Goal: Find specific page/section: Find specific page/section

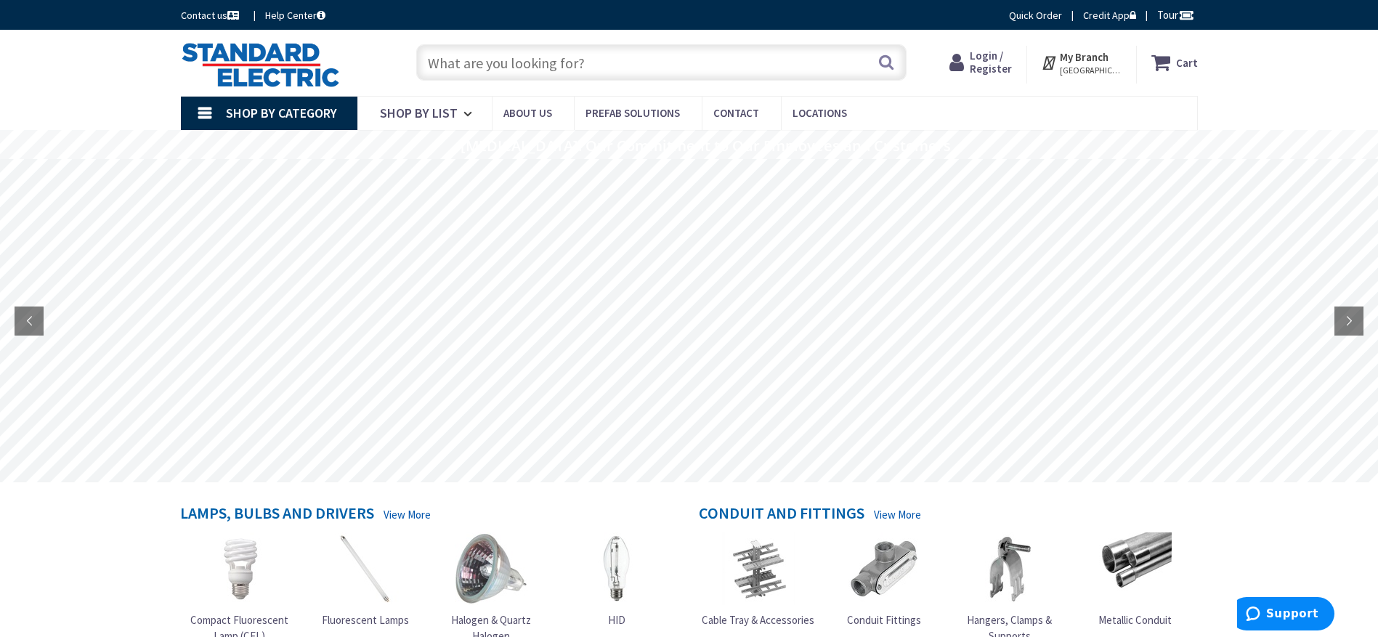
click at [326, 110] on span "Shop By Category" at bounding box center [281, 113] width 111 height 17
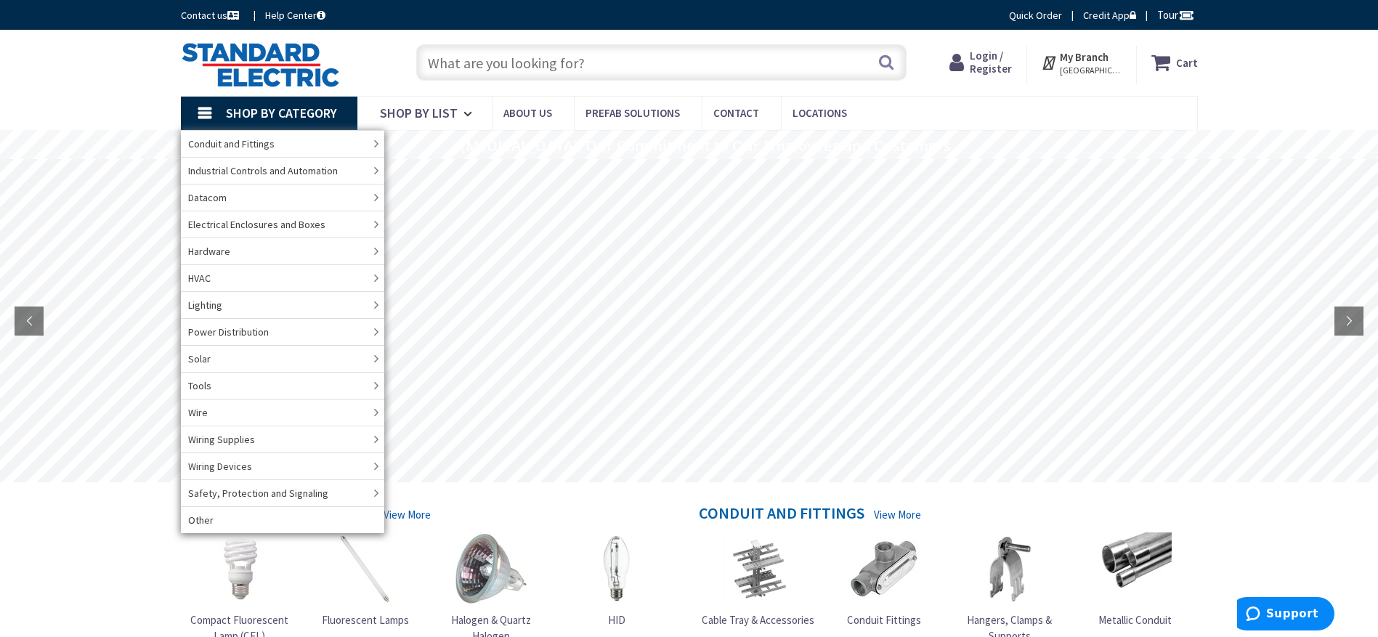
click at [235, 303] on link "Lighting" at bounding box center [282, 304] width 203 height 27
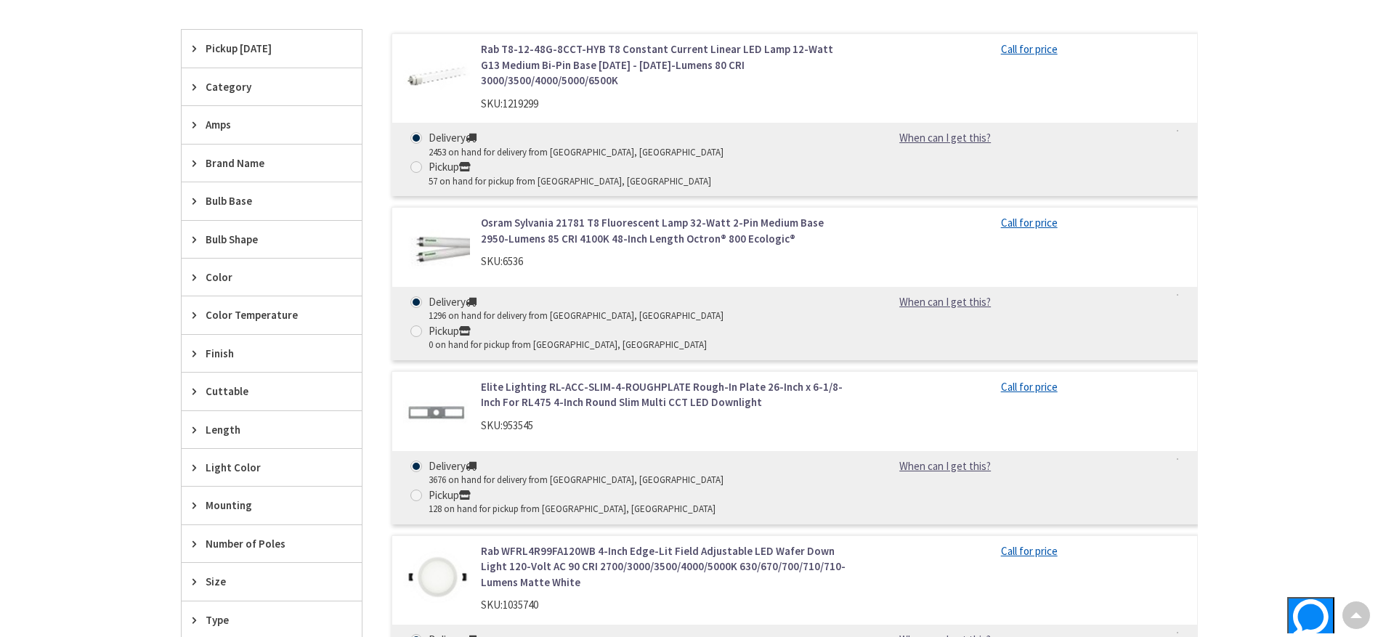
scroll to position [436, 0]
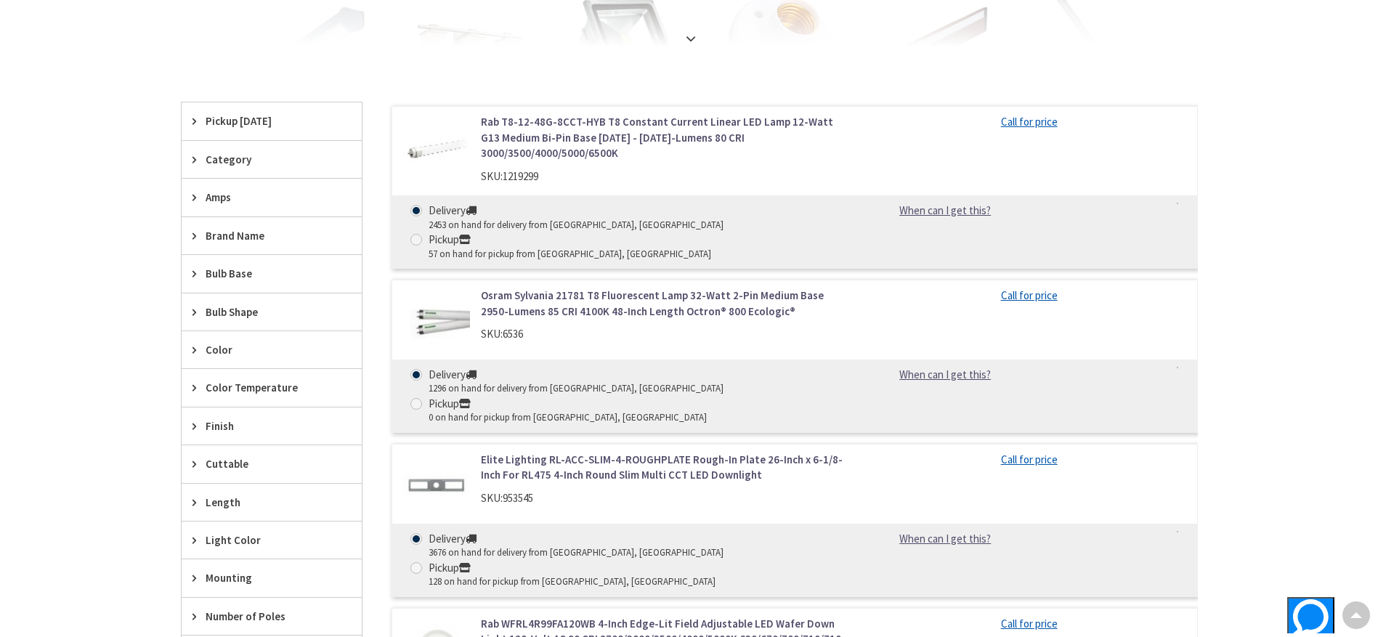
click at [198, 226] on div "Brand Name" at bounding box center [272, 235] width 180 height 37
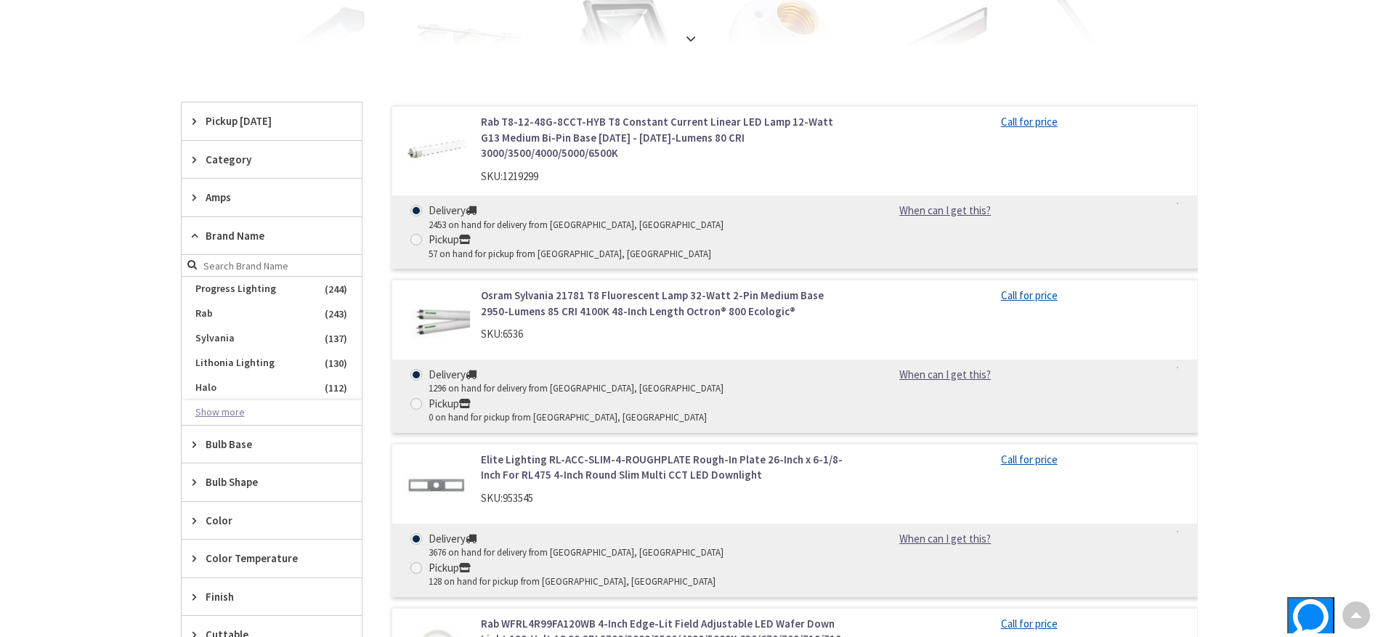
click at [200, 411] on button "Show more" at bounding box center [272, 412] width 180 height 25
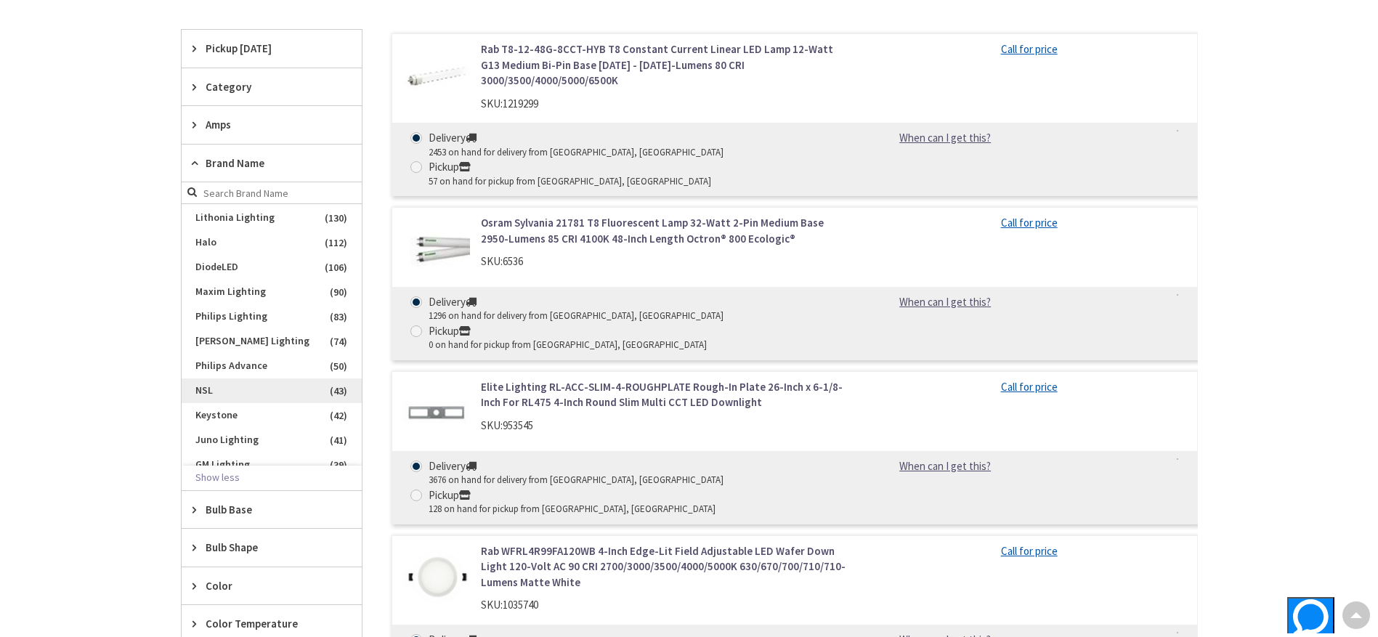
scroll to position [145, 0]
click at [219, 264] on span "[PERSON_NAME] Lighting" at bounding box center [272, 268] width 180 height 25
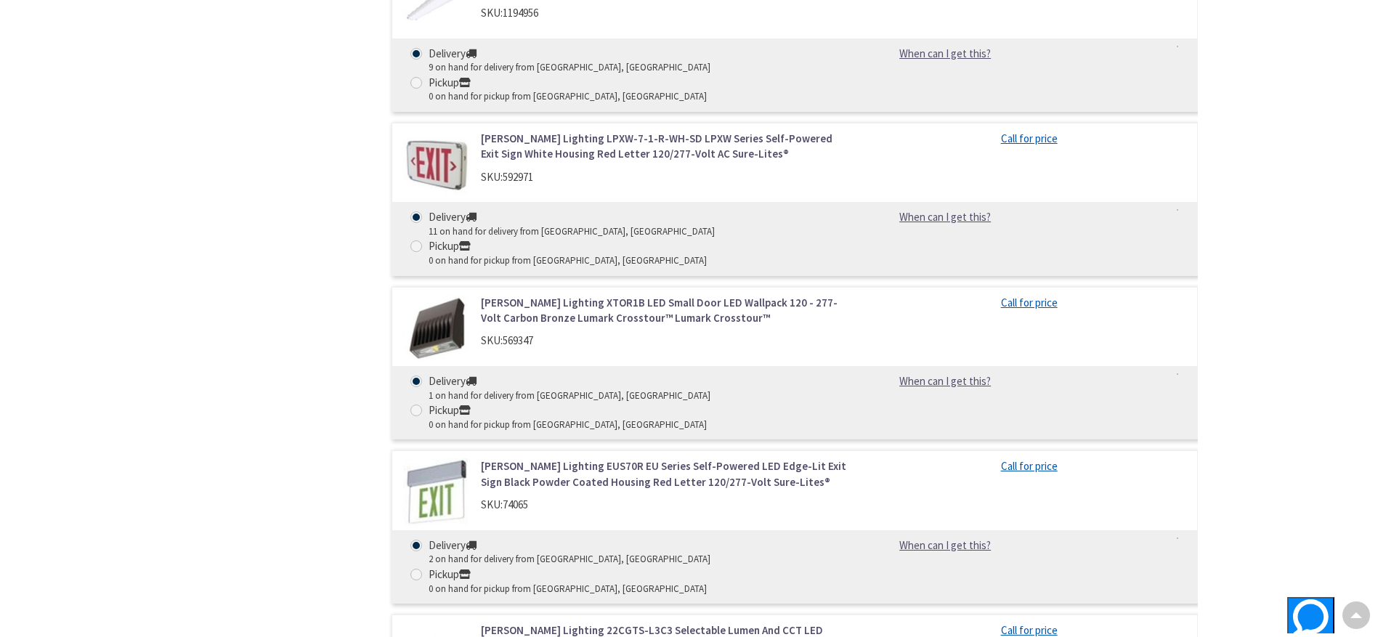
scroll to position [1961, 0]
